Goal: Task Accomplishment & Management: Complete application form

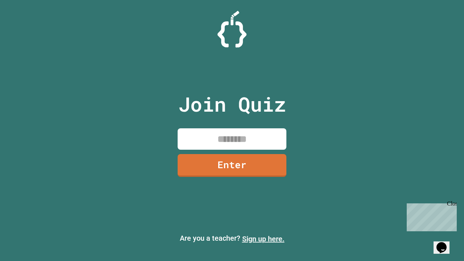
click at [263, 239] on link "Sign up here." at bounding box center [263, 238] width 42 height 9
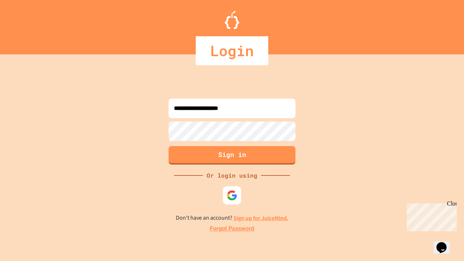
type input "**********"
